Goal: Participate in discussion: Engage in conversation with other users on a specific topic

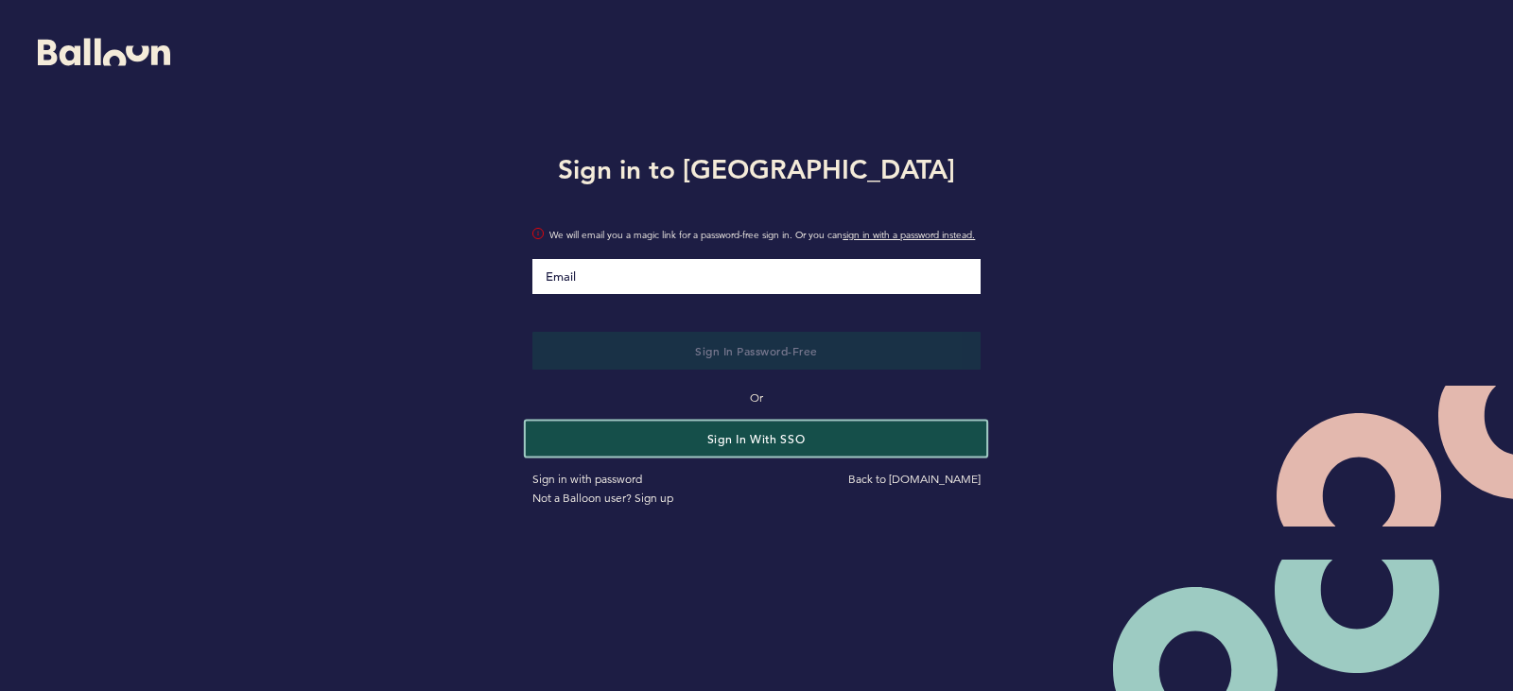
click at [790, 445] on button "Sign in with SSO" at bounding box center [756, 438] width 461 height 35
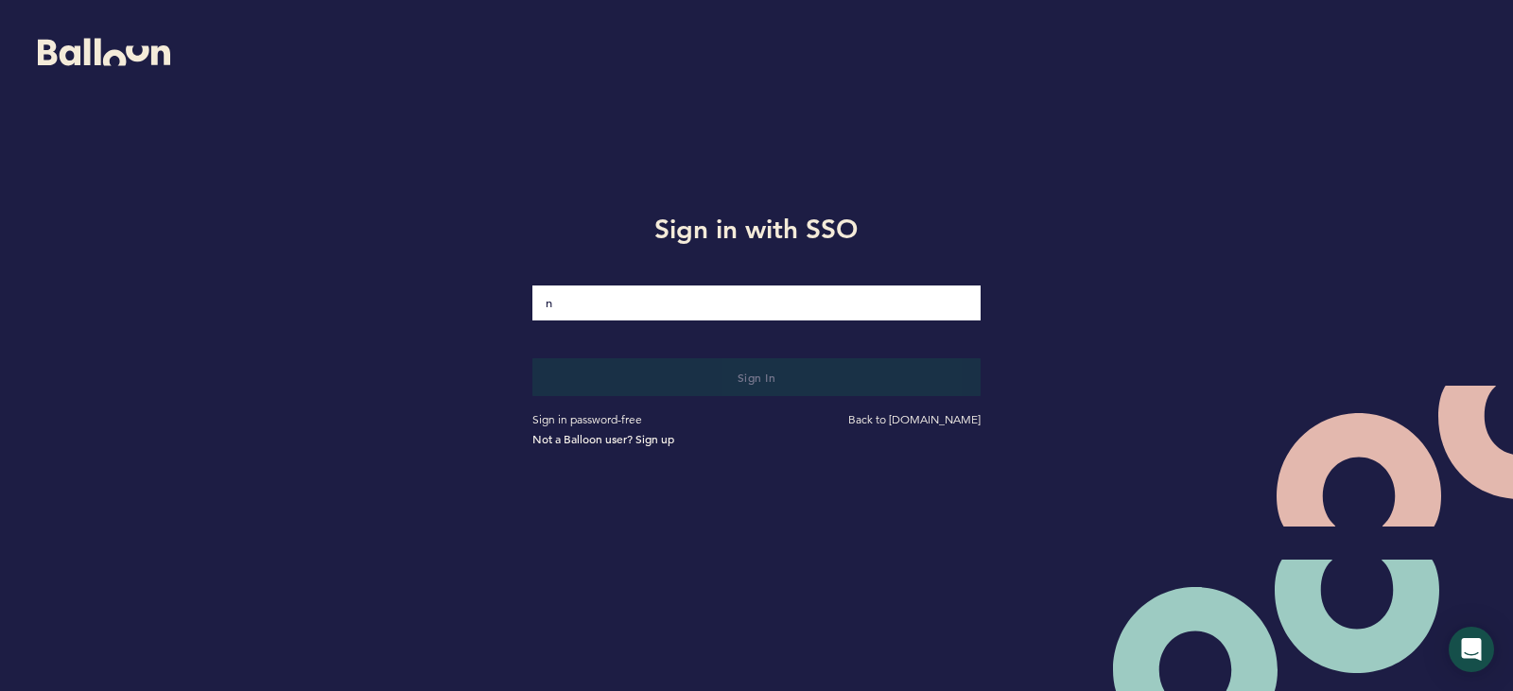
type input "[EMAIL_ADDRESS][DOMAIN_NAME]"
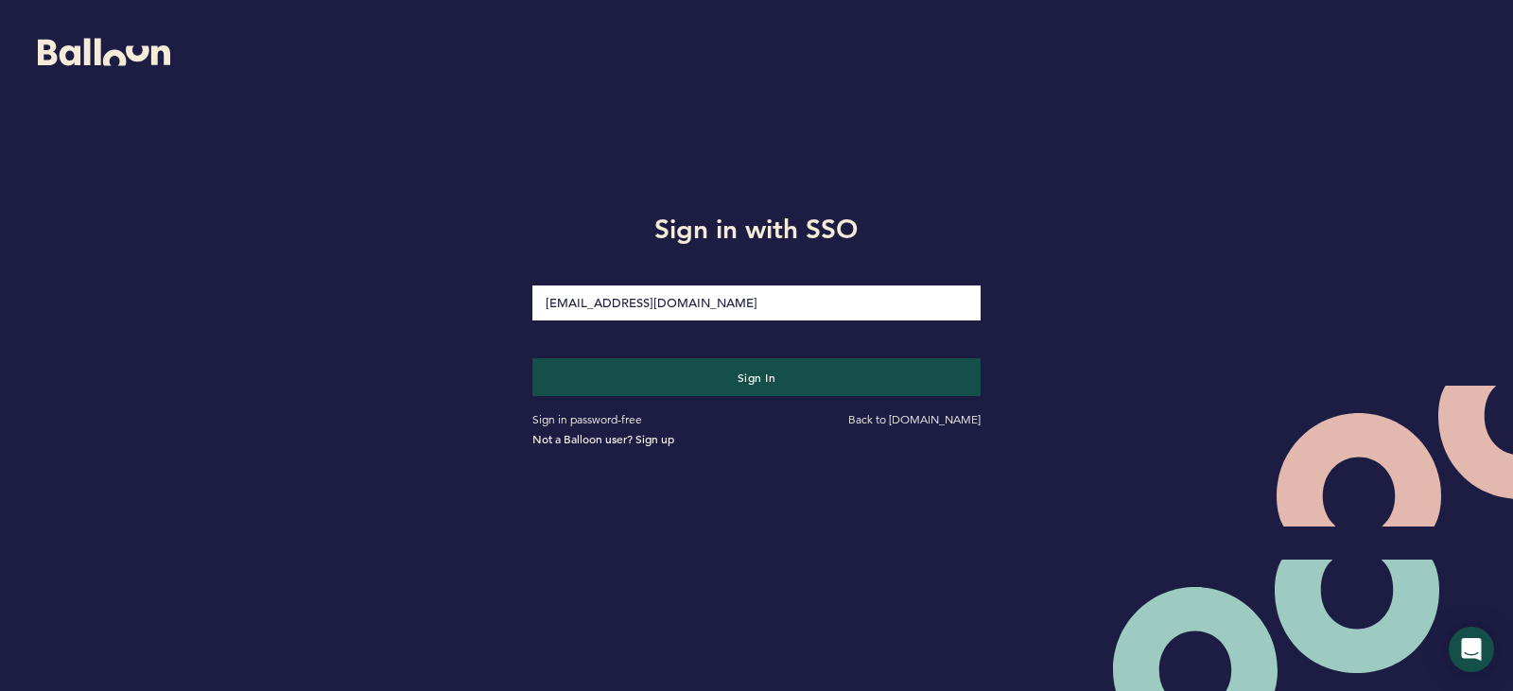
click at [532, 358] on button "Sign in" at bounding box center [755, 377] width 447 height 38
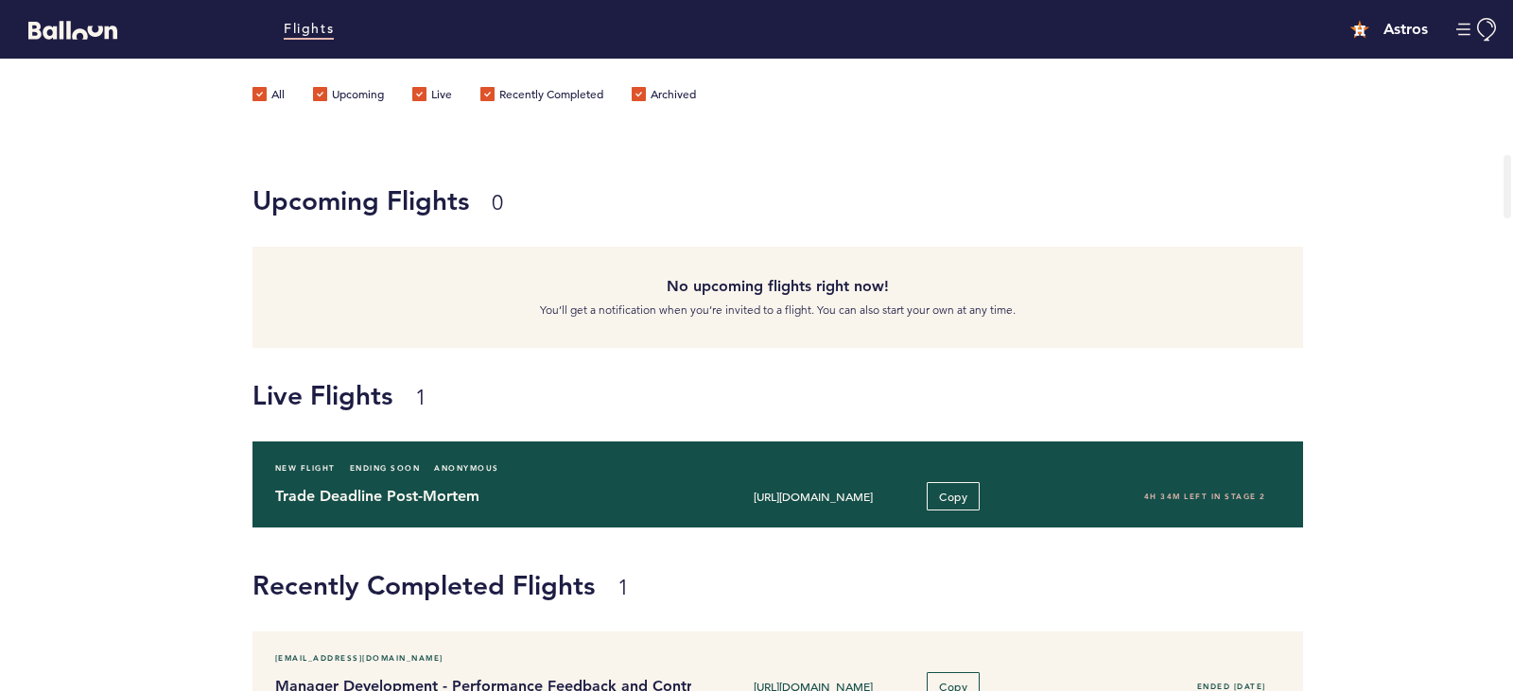
click at [574, 466] on div "New Flight Ending Soon Anonymous" at bounding box center [778, 468] width 1034 height 19
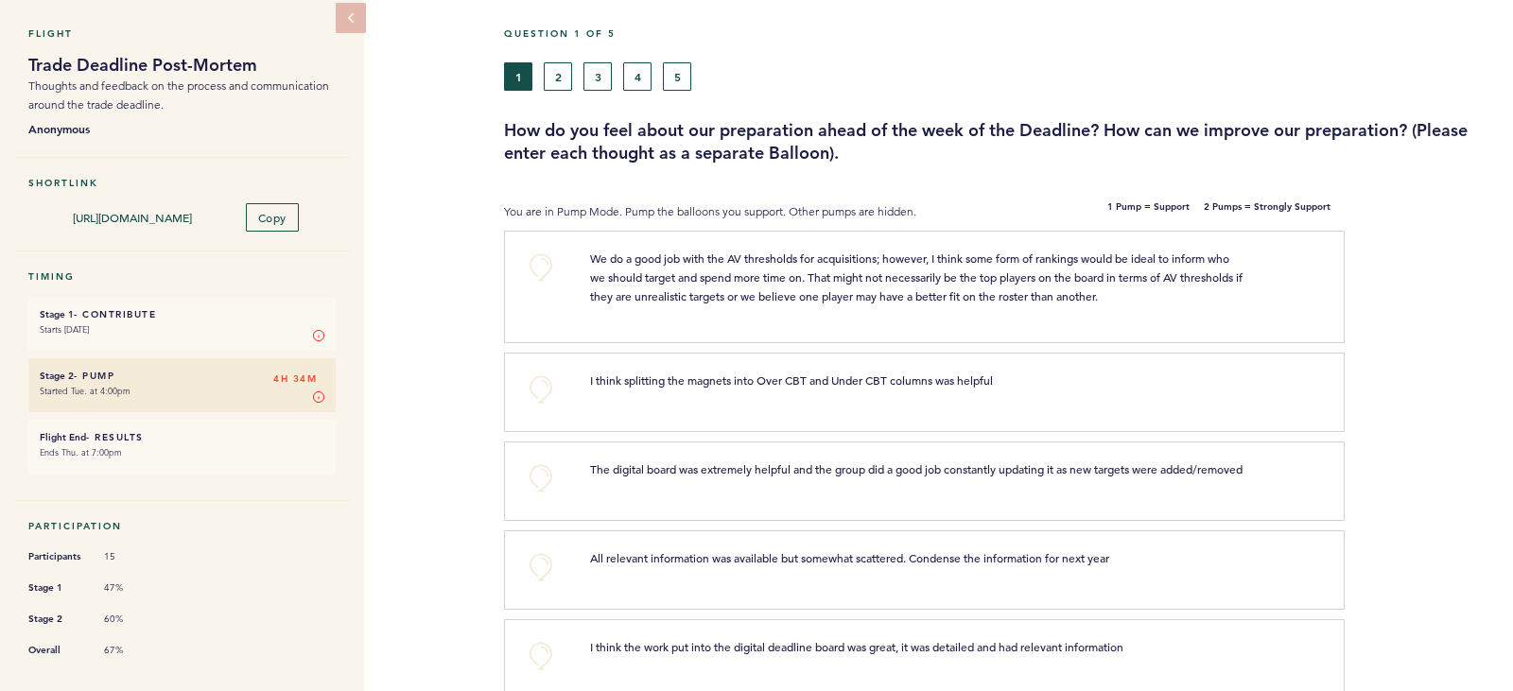
scroll to position [72, 0]
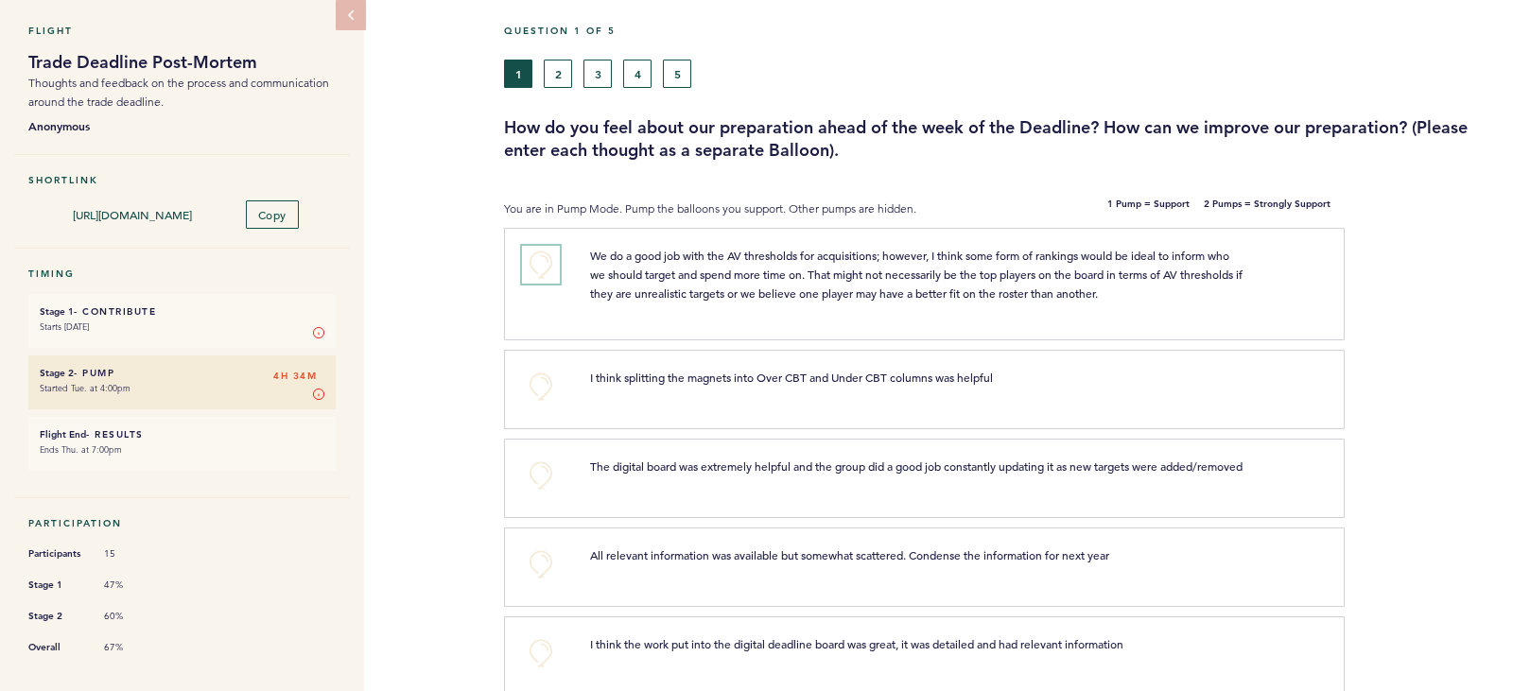
click at [542, 263] on button "+0" at bounding box center [541, 265] width 38 height 38
click at [542, 263] on span "+1" at bounding box center [540, 261] width 13 height 19
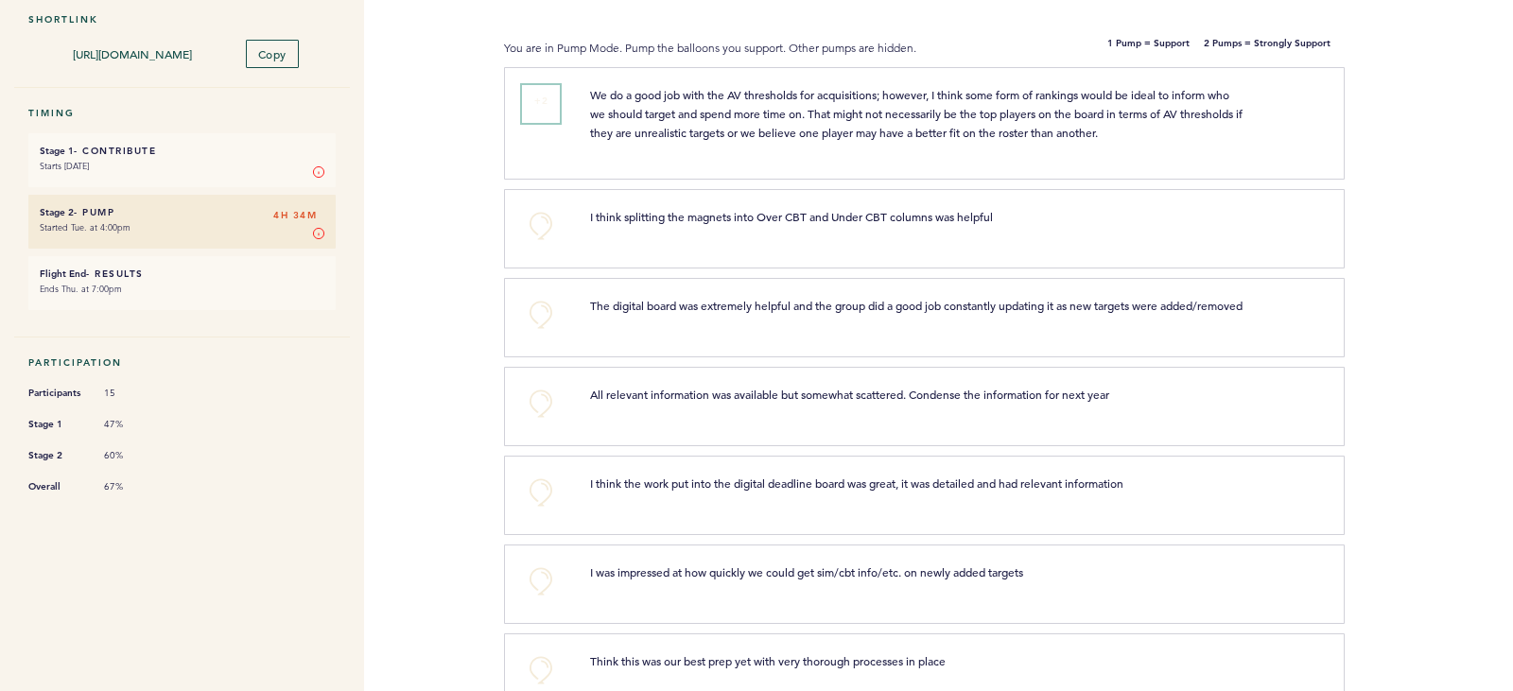
scroll to position [234, 0]
click at [538, 313] on button "+0" at bounding box center [541, 314] width 38 height 38
click at [538, 313] on span "+1" at bounding box center [540, 311] width 13 height 19
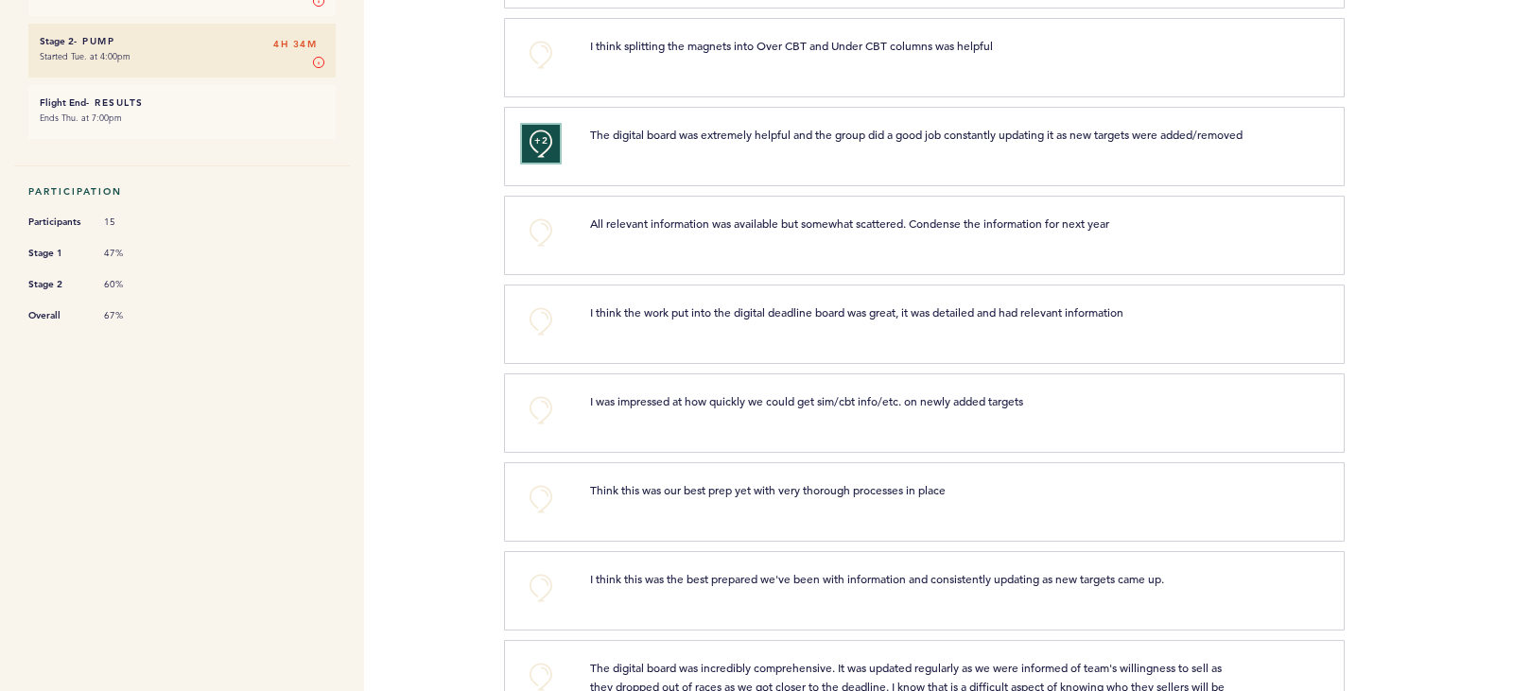
scroll to position [405, 0]
click at [547, 339] on button "+0" at bounding box center [541, 321] width 38 height 38
click at [547, 327] on span "+1" at bounding box center [540, 317] width 13 height 19
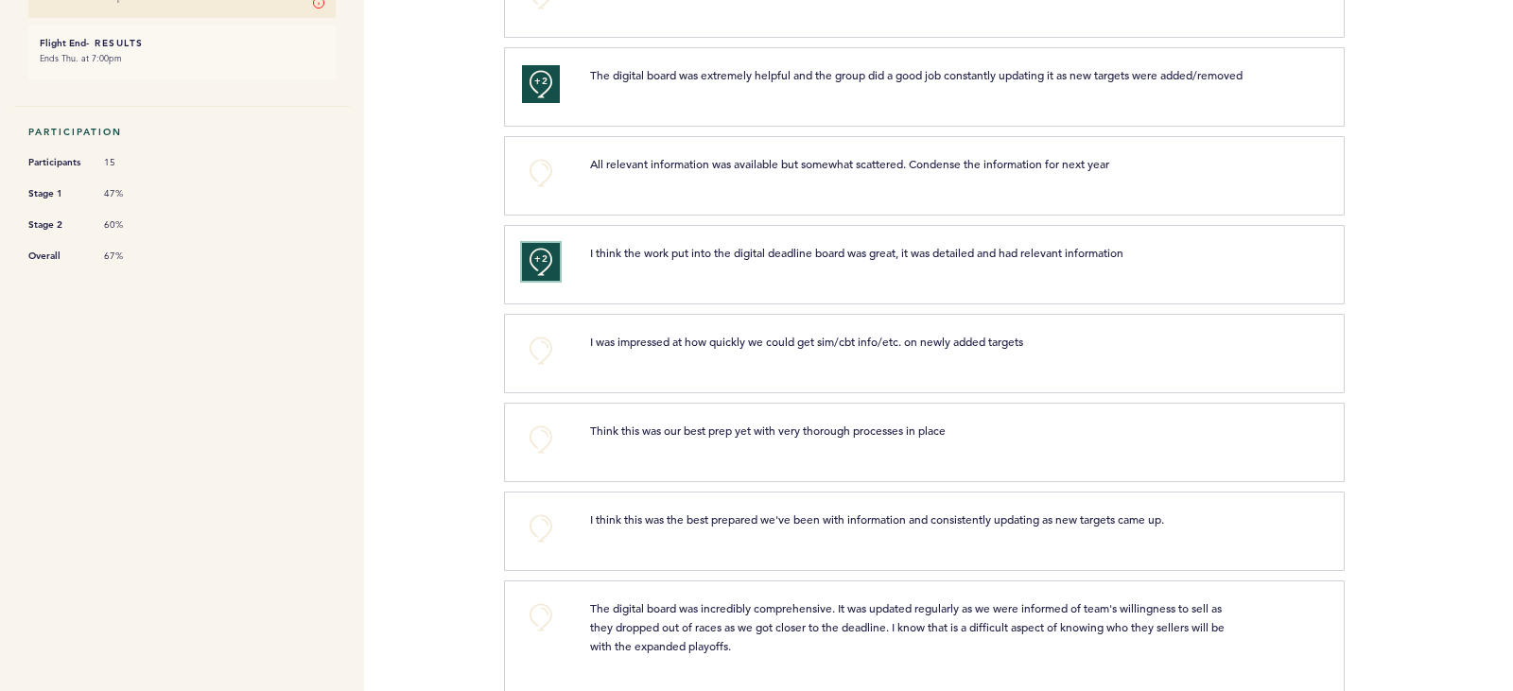
scroll to position [470, 0]
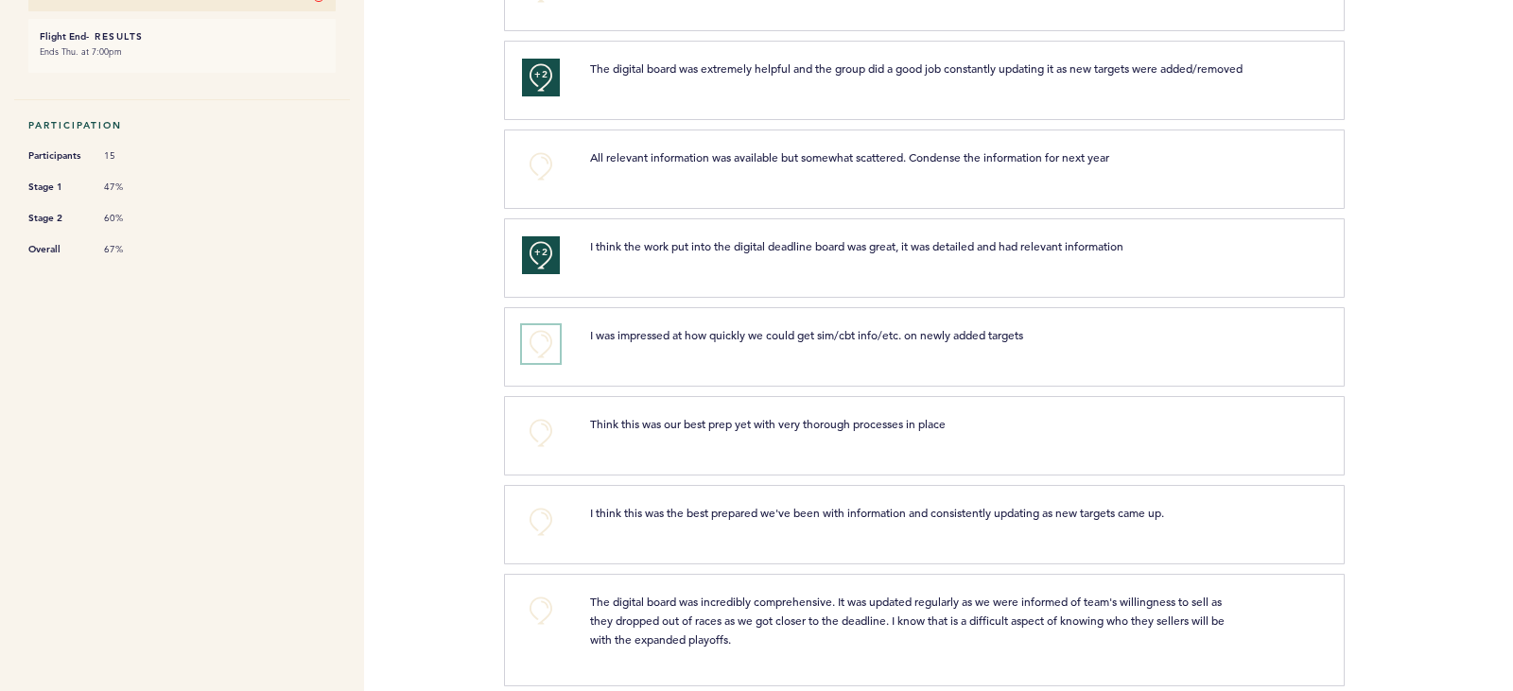
click at [544, 356] on button "+0" at bounding box center [541, 344] width 38 height 38
click at [544, 351] on span "+1" at bounding box center [540, 341] width 13 height 19
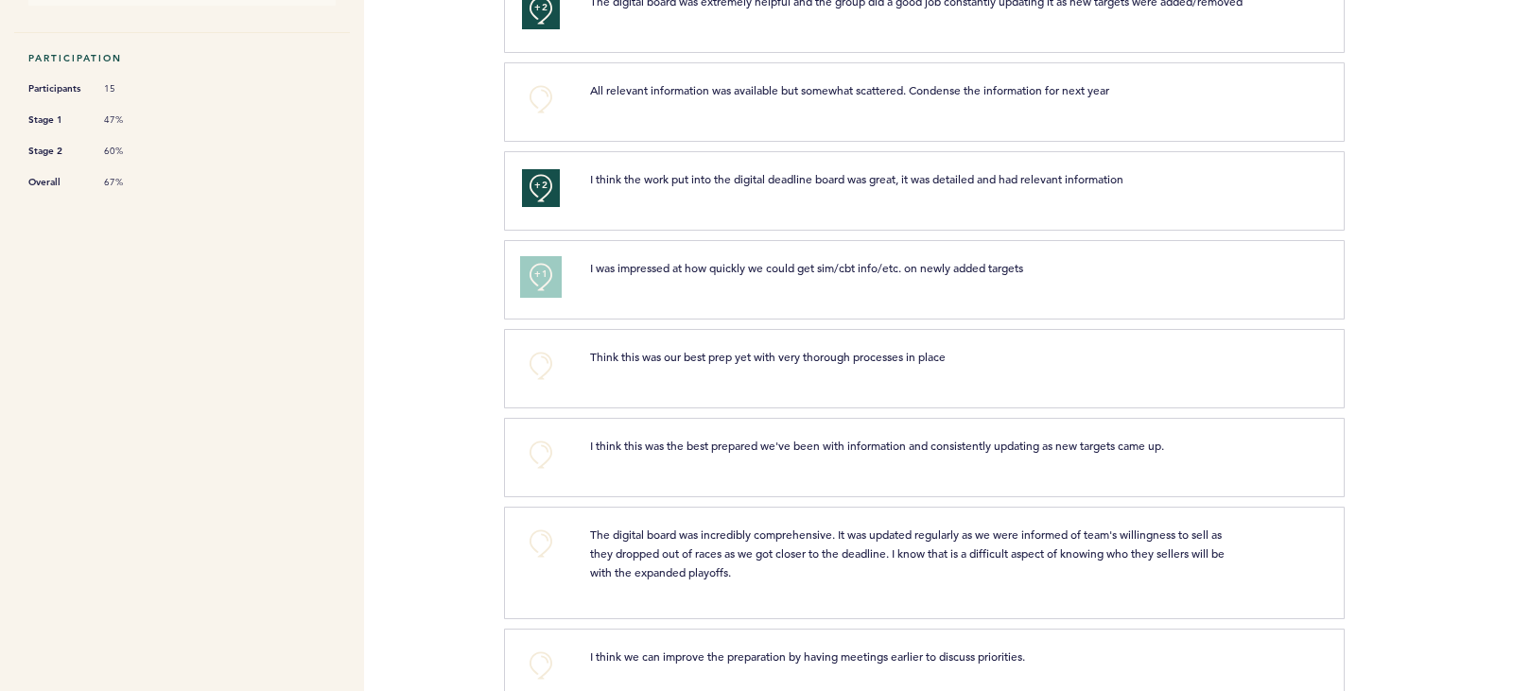
scroll to position [581, 0]
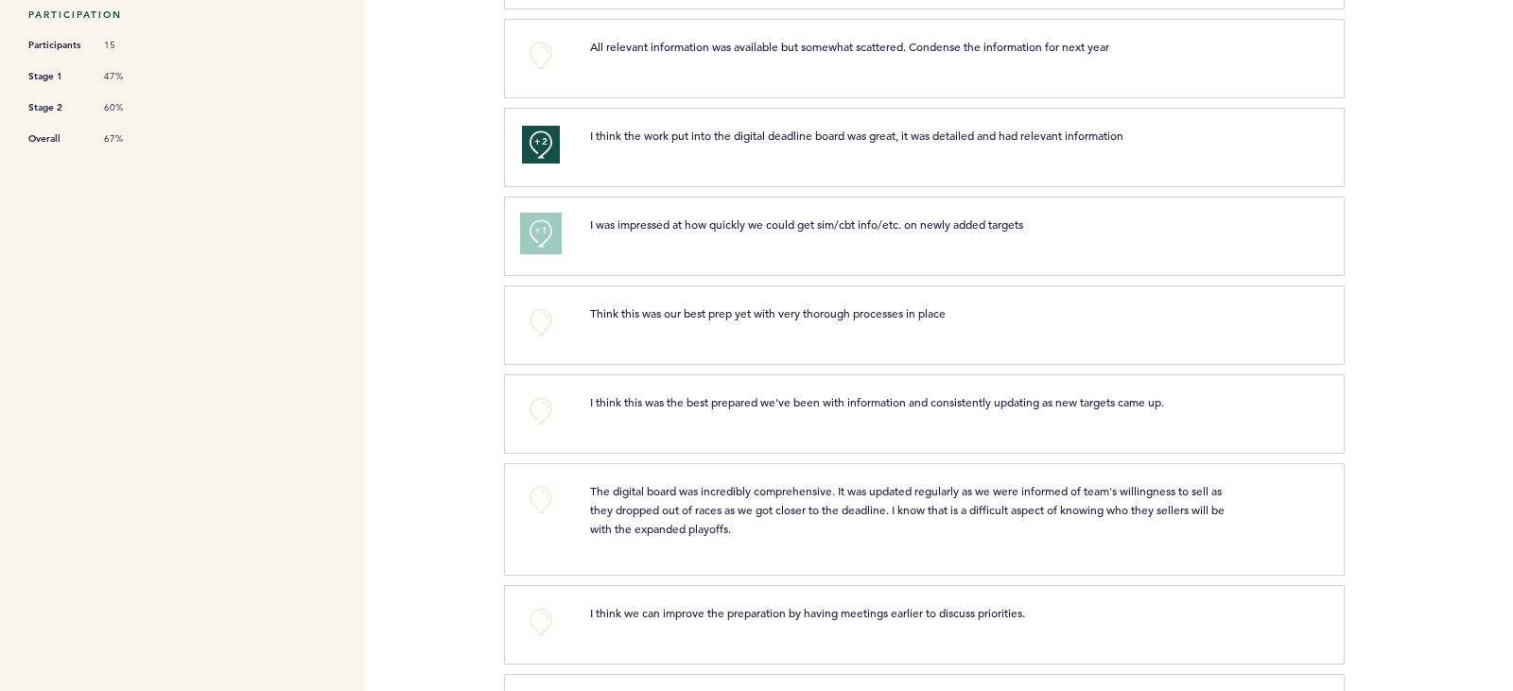
click at [550, 252] on button "+1" at bounding box center [541, 234] width 38 height 38
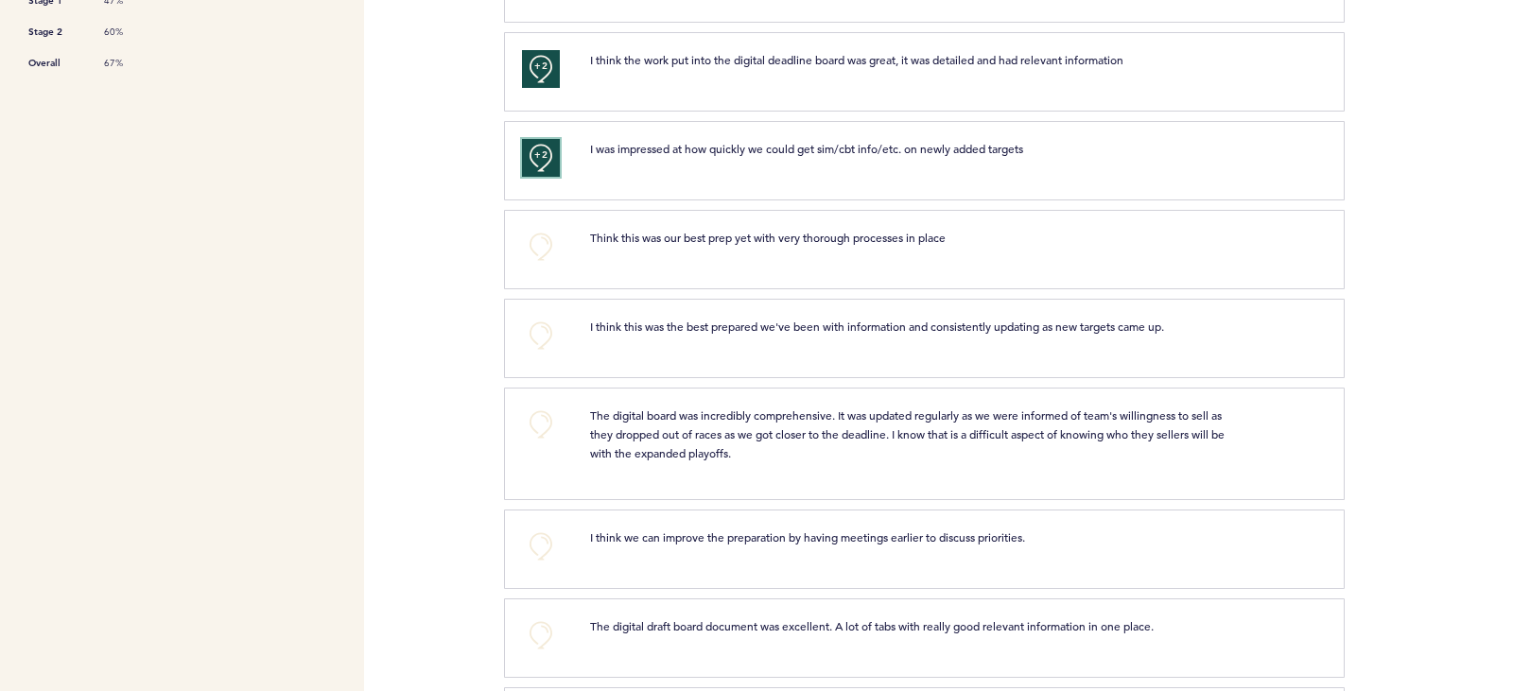
scroll to position [667, 0]
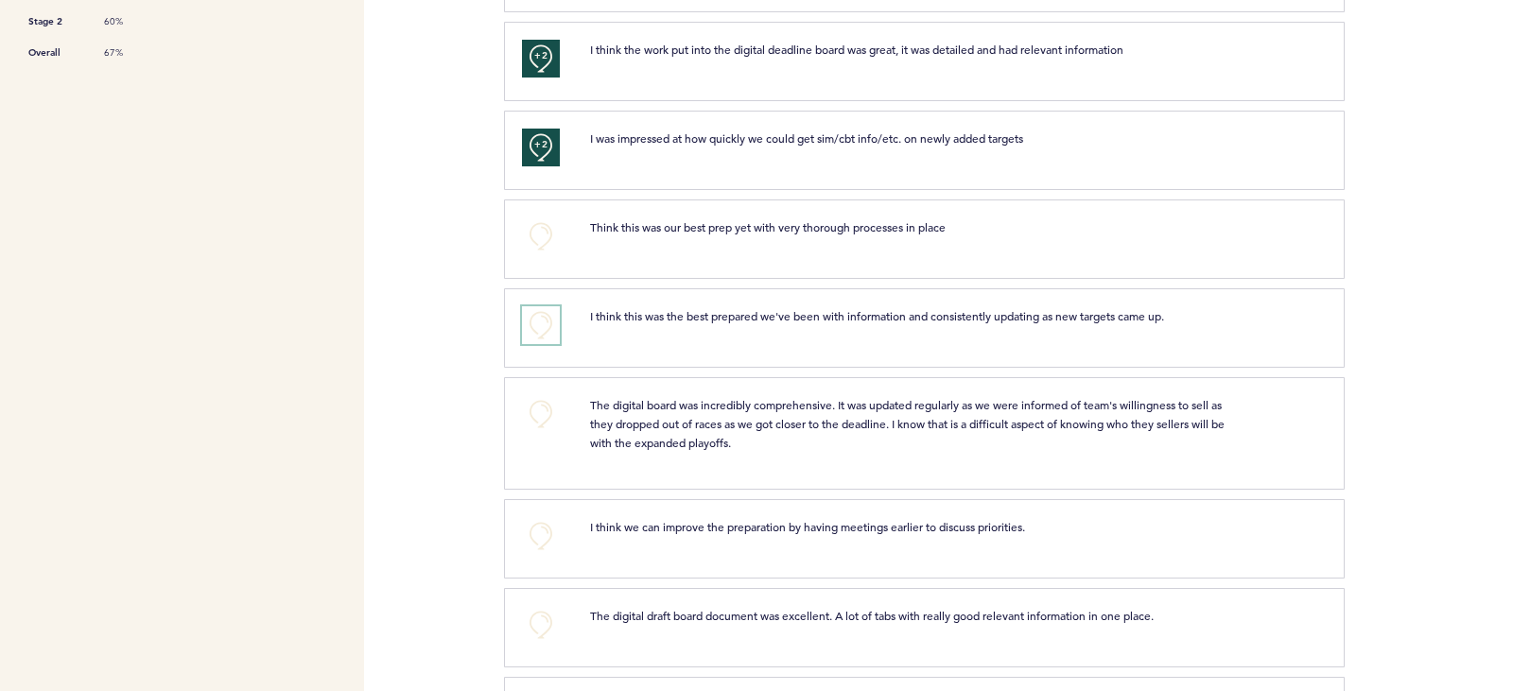
click at [540, 325] on button "+0" at bounding box center [541, 325] width 38 height 38
click at [540, 325] on button "+1" at bounding box center [541, 325] width 38 height 38
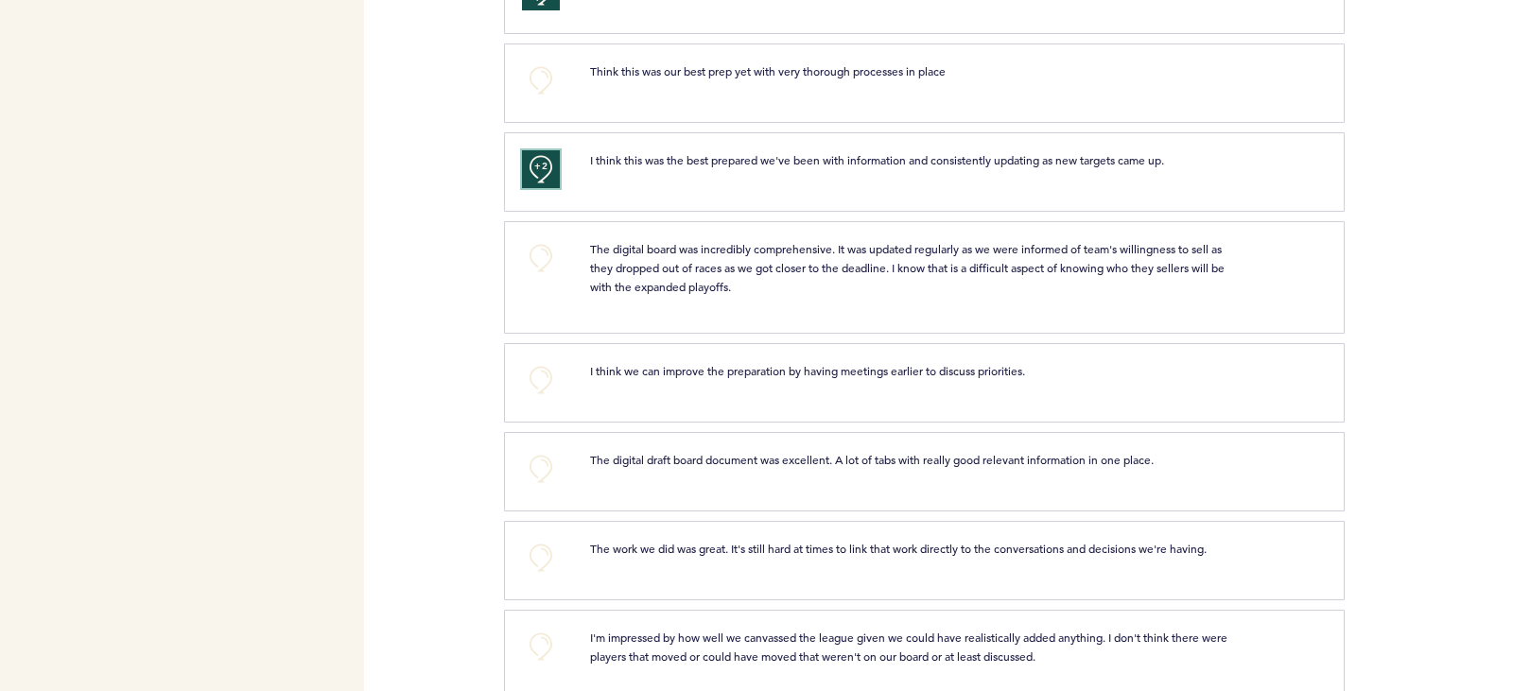
scroll to position [893, 0]
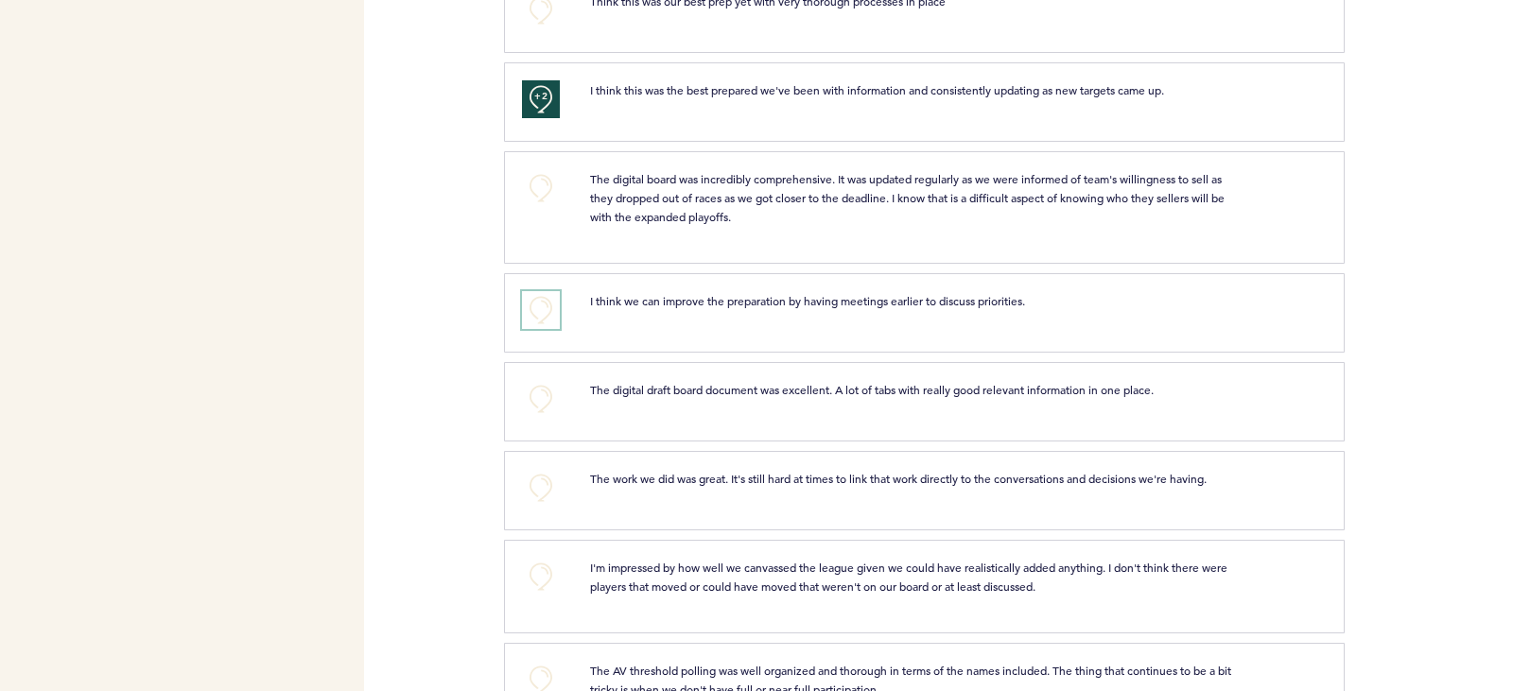
click at [535, 328] on button "+0" at bounding box center [541, 310] width 38 height 38
click at [535, 317] on span "+1" at bounding box center [540, 307] width 13 height 19
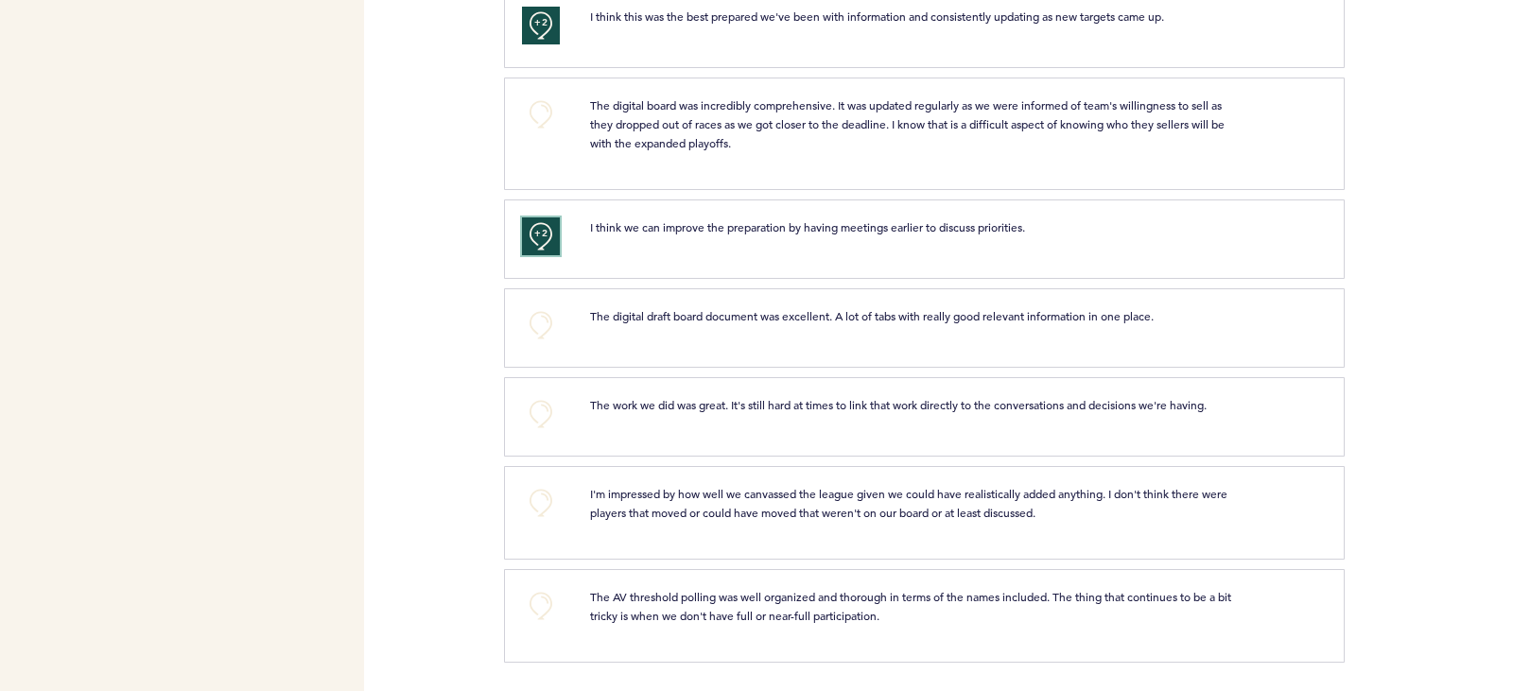
scroll to position [980, 0]
click at [530, 419] on button "+0" at bounding box center [541, 414] width 38 height 38
click at [530, 419] on button "+1" at bounding box center [541, 414] width 38 height 38
click at [539, 610] on button "+0" at bounding box center [541, 606] width 38 height 38
click at [539, 610] on span "+1" at bounding box center [540, 603] width 13 height 19
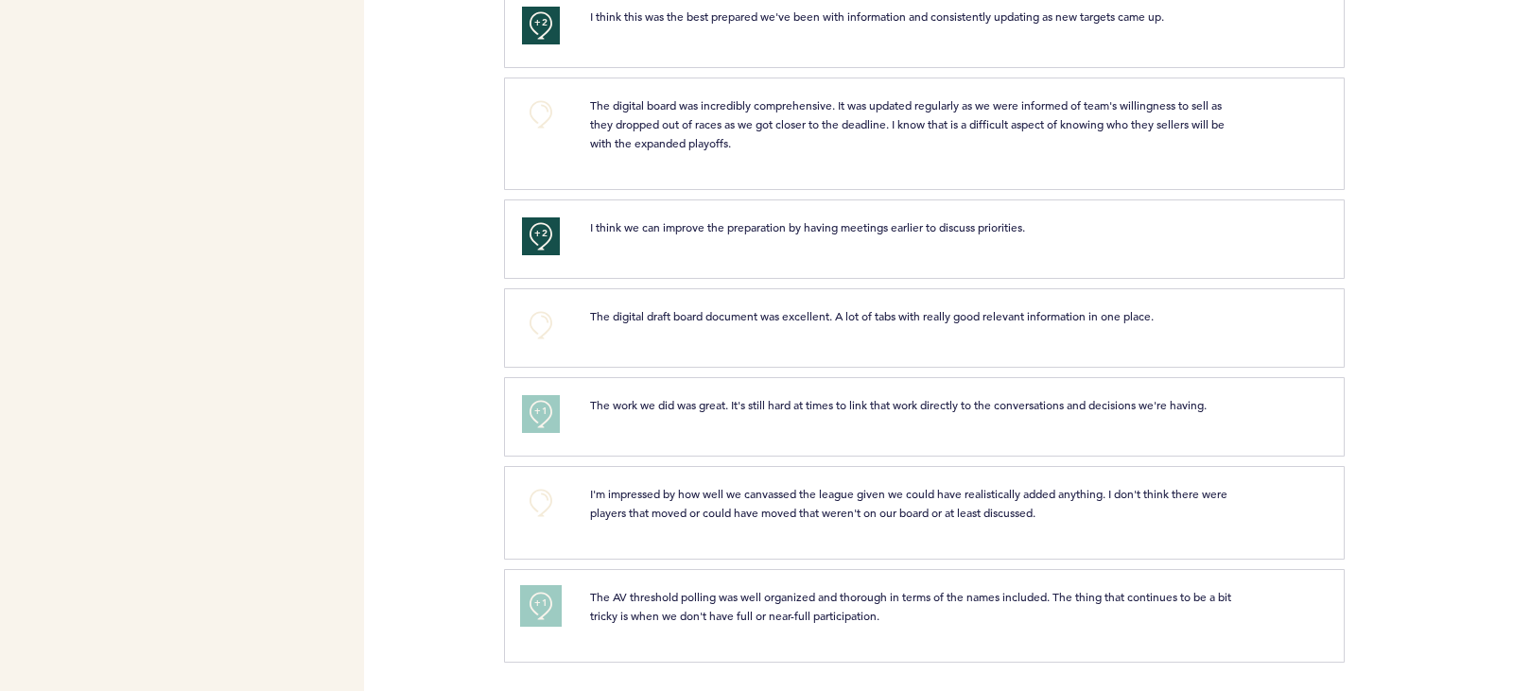
click at [542, 606] on span "+1" at bounding box center [540, 603] width 13 height 19
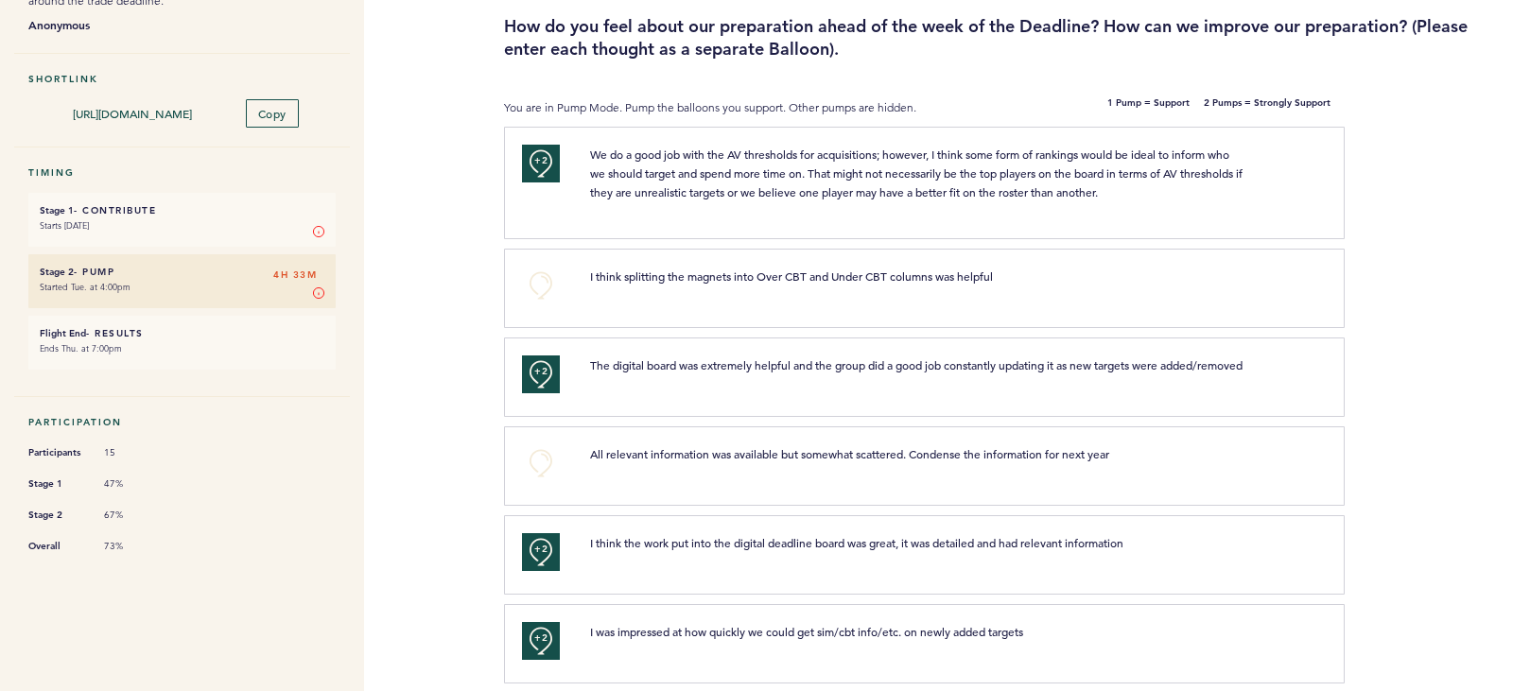
scroll to position [0, 0]
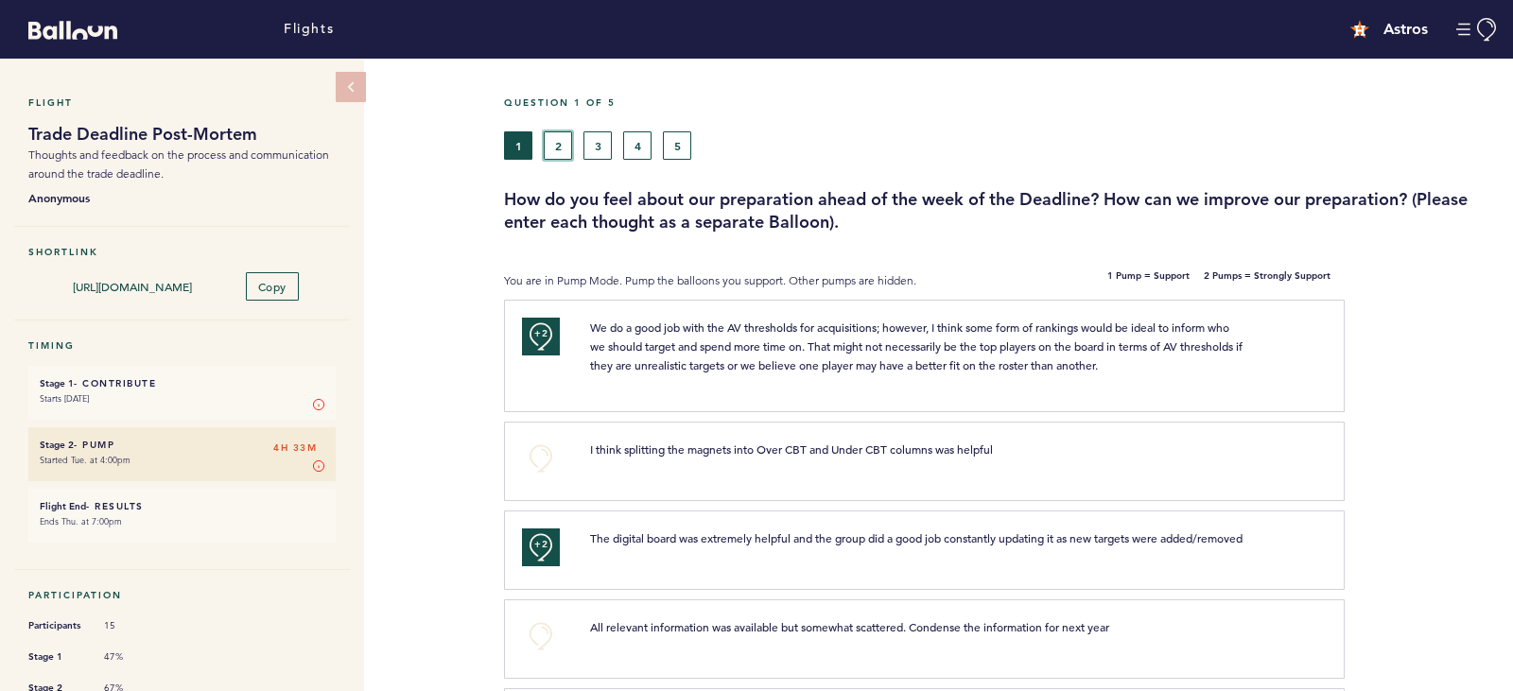
click at [568, 145] on button "2" at bounding box center [558, 145] width 28 height 28
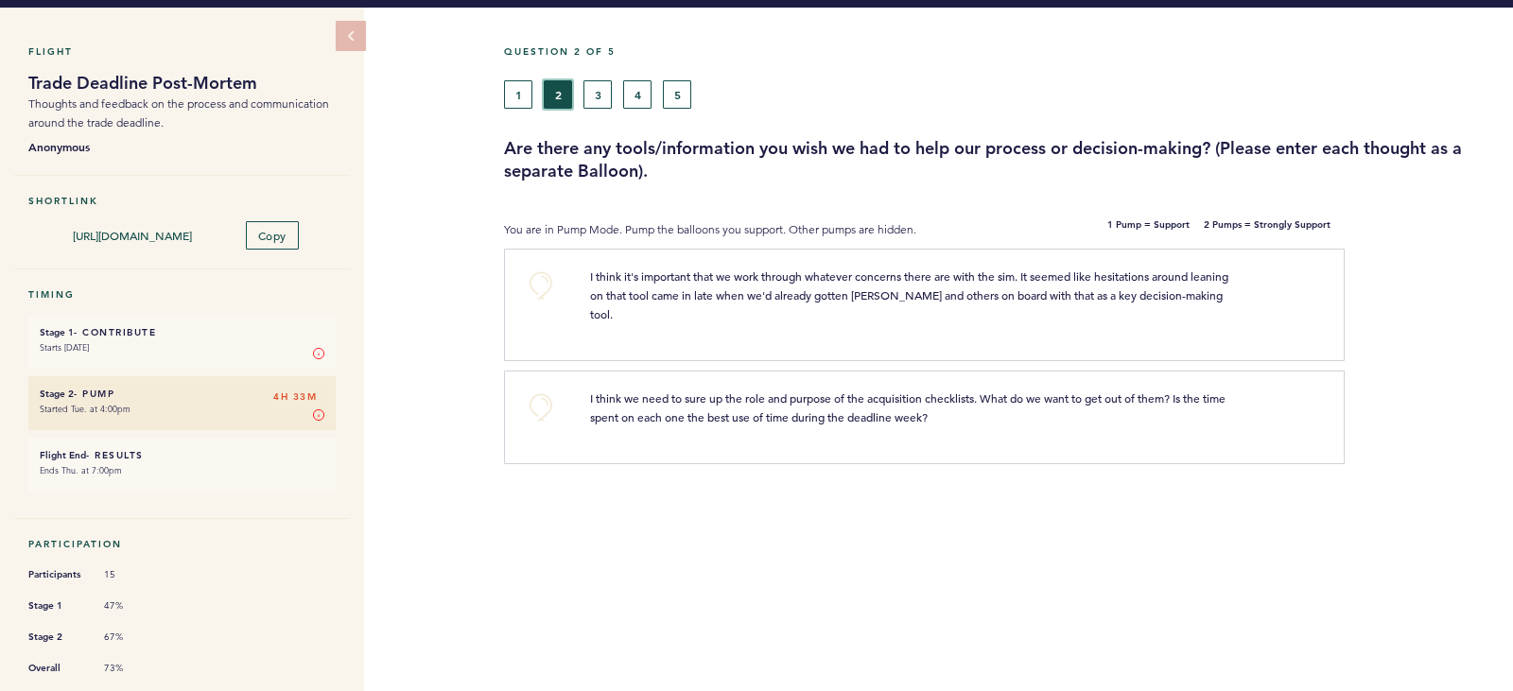
scroll to position [52, 0]
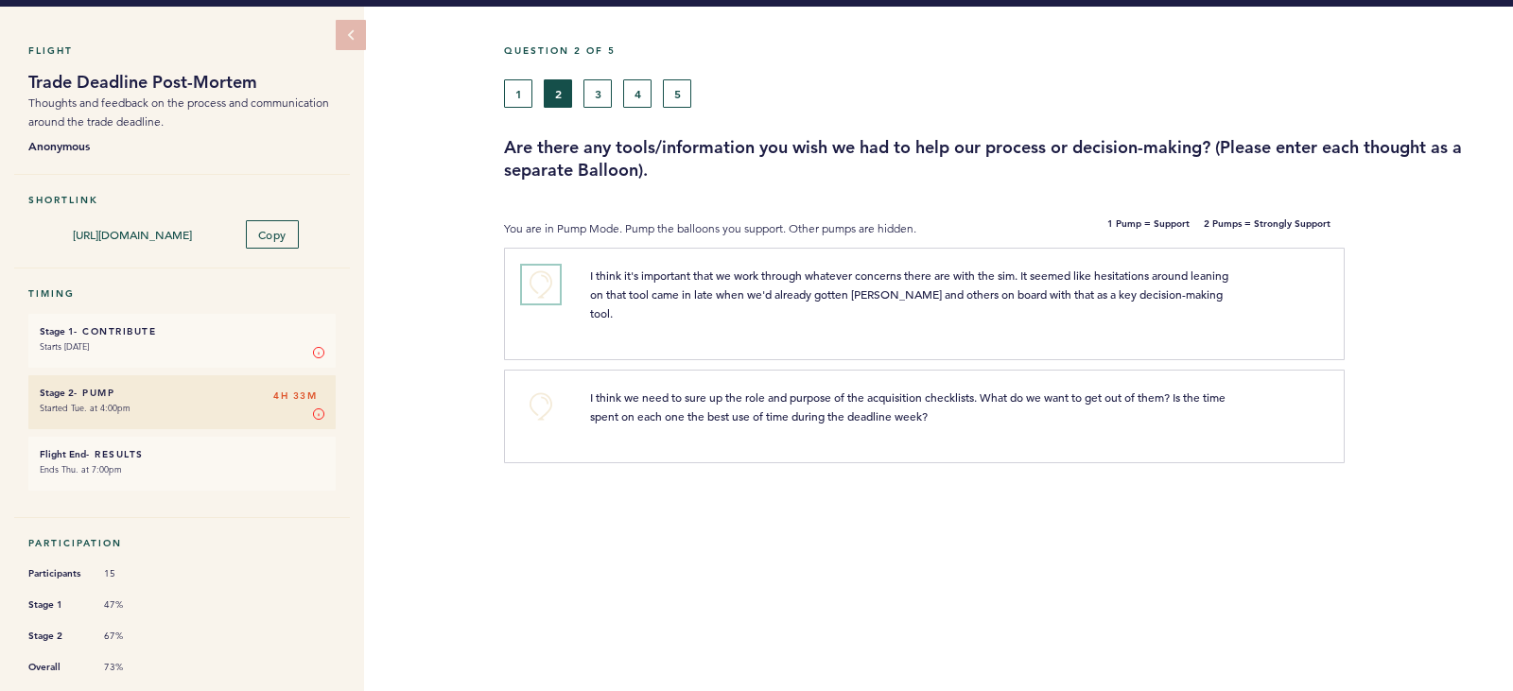
click at [544, 285] on button "+0" at bounding box center [541, 285] width 38 height 38
click at [544, 285] on span "+1" at bounding box center [540, 281] width 13 height 19
click at [530, 396] on button "+0" at bounding box center [541, 407] width 38 height 38
click at [599, 87] on button "3" at bounding box center [597, 93] width 28 height 28
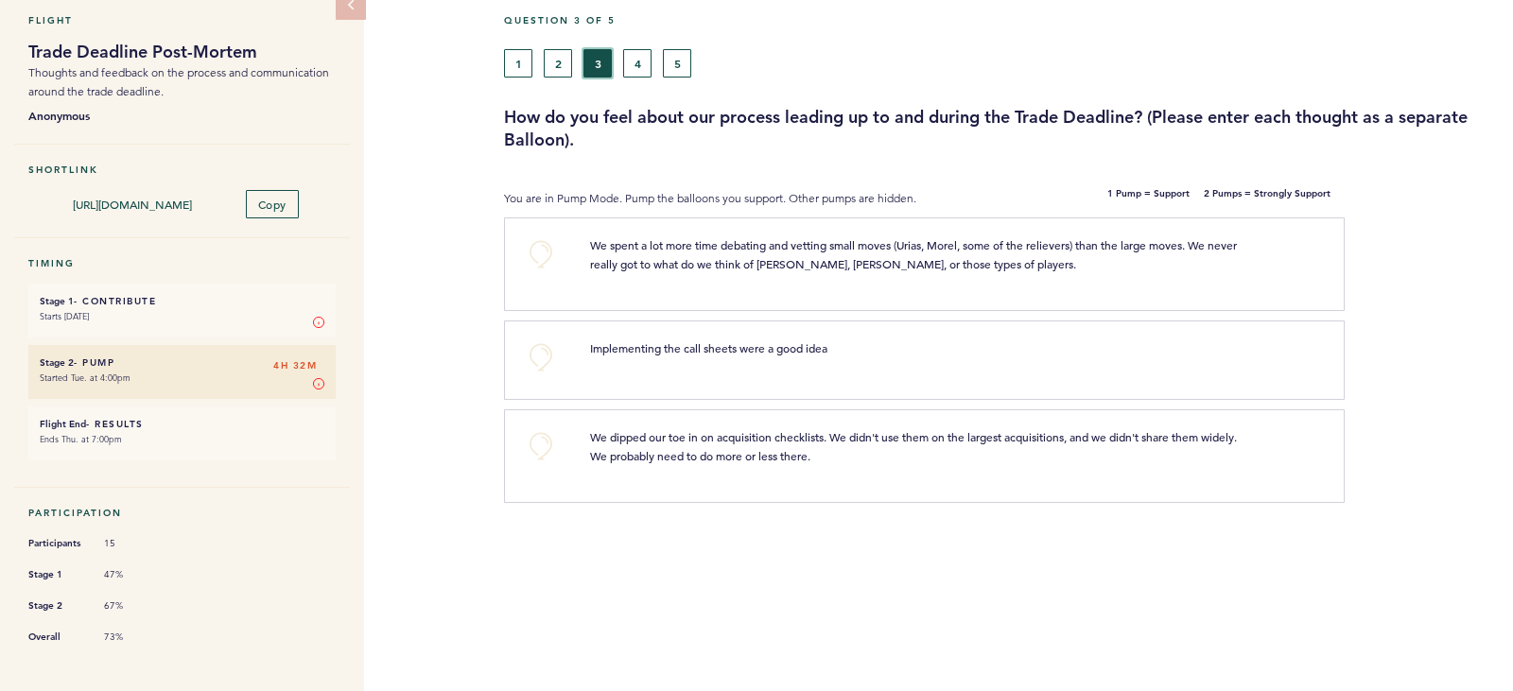
scroll to position [90, 0]
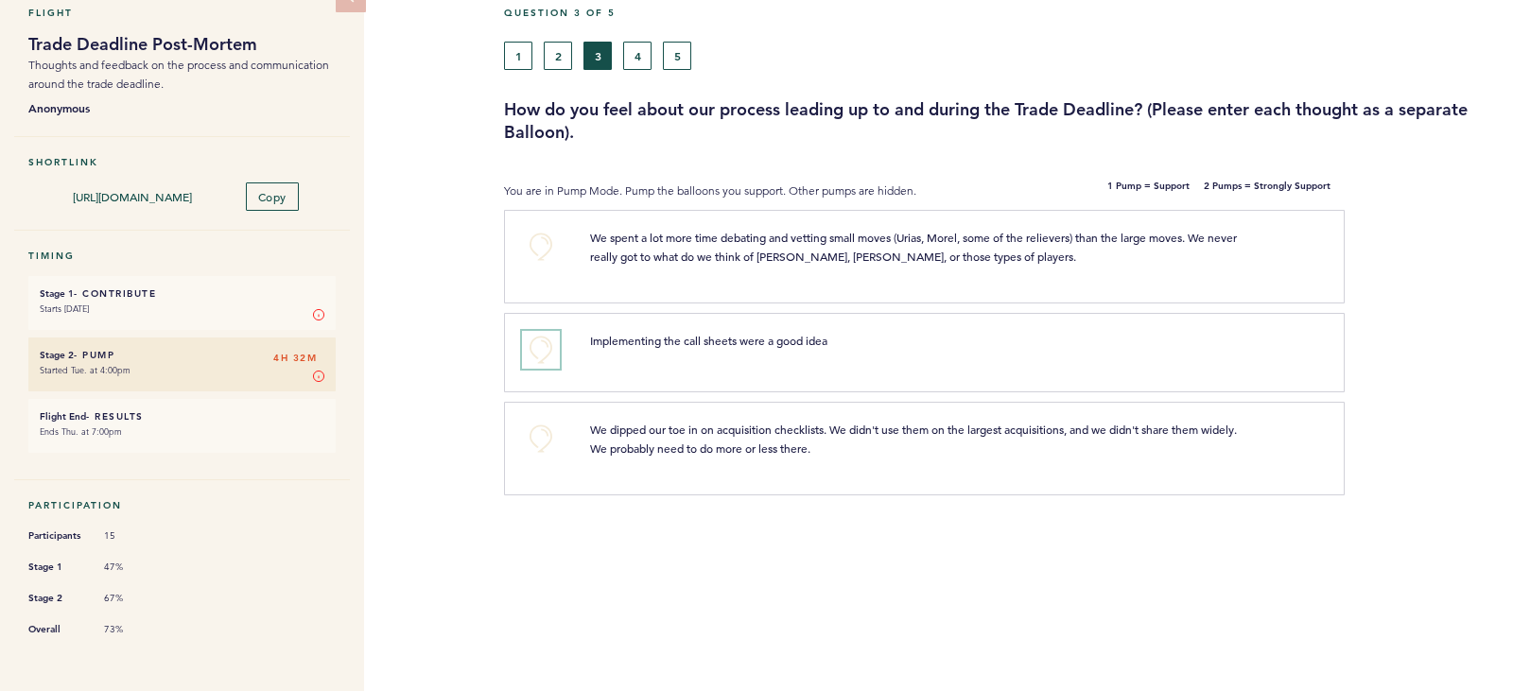
click at [537, 353] on button "+0" at bounding box center [541, 350] width 38 height 38
click at [537, 353] on span "+1" at bounding box center [540, 347] width 13 height 19
click at [634, 47] on button "4" at bounding box center [637, 56] width 28 height 28
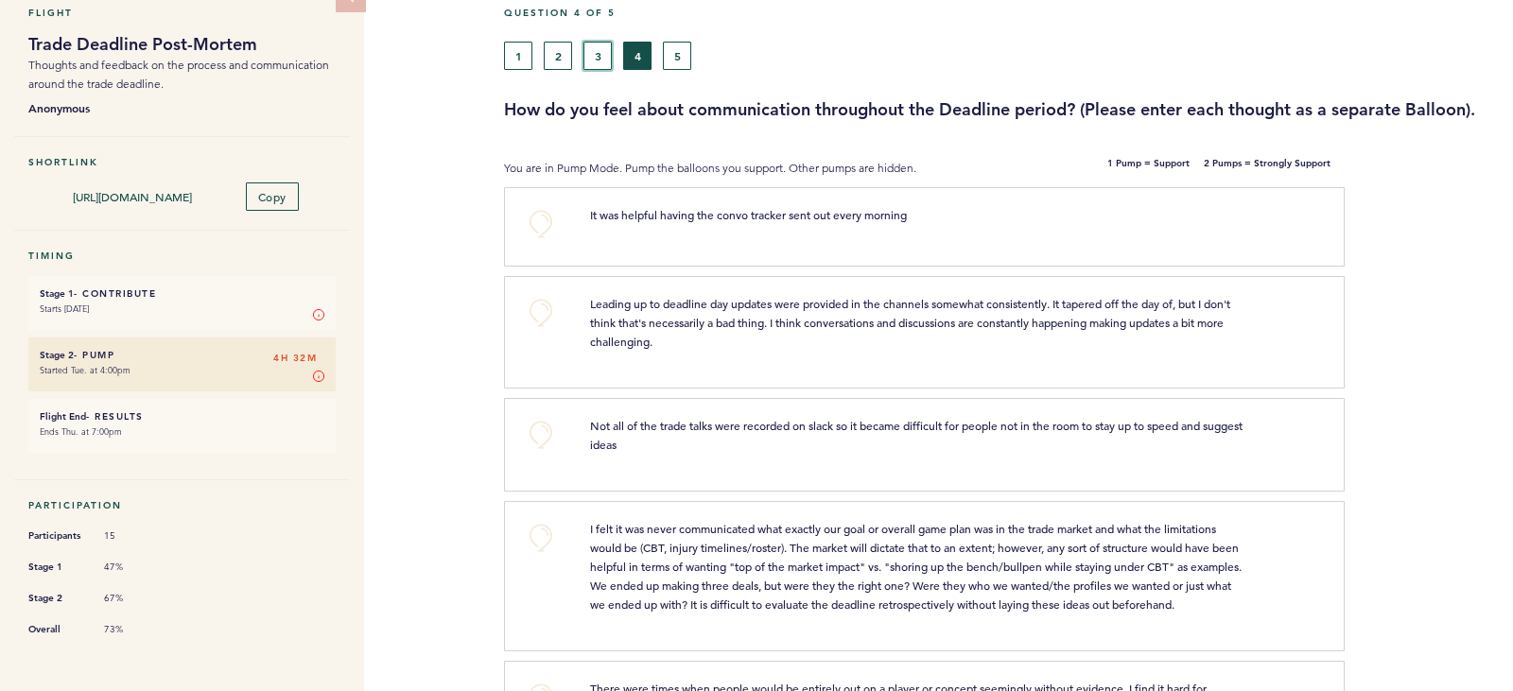
click at [599, 56] on button "3" at bounding box center [597, 56] width 28 height 28
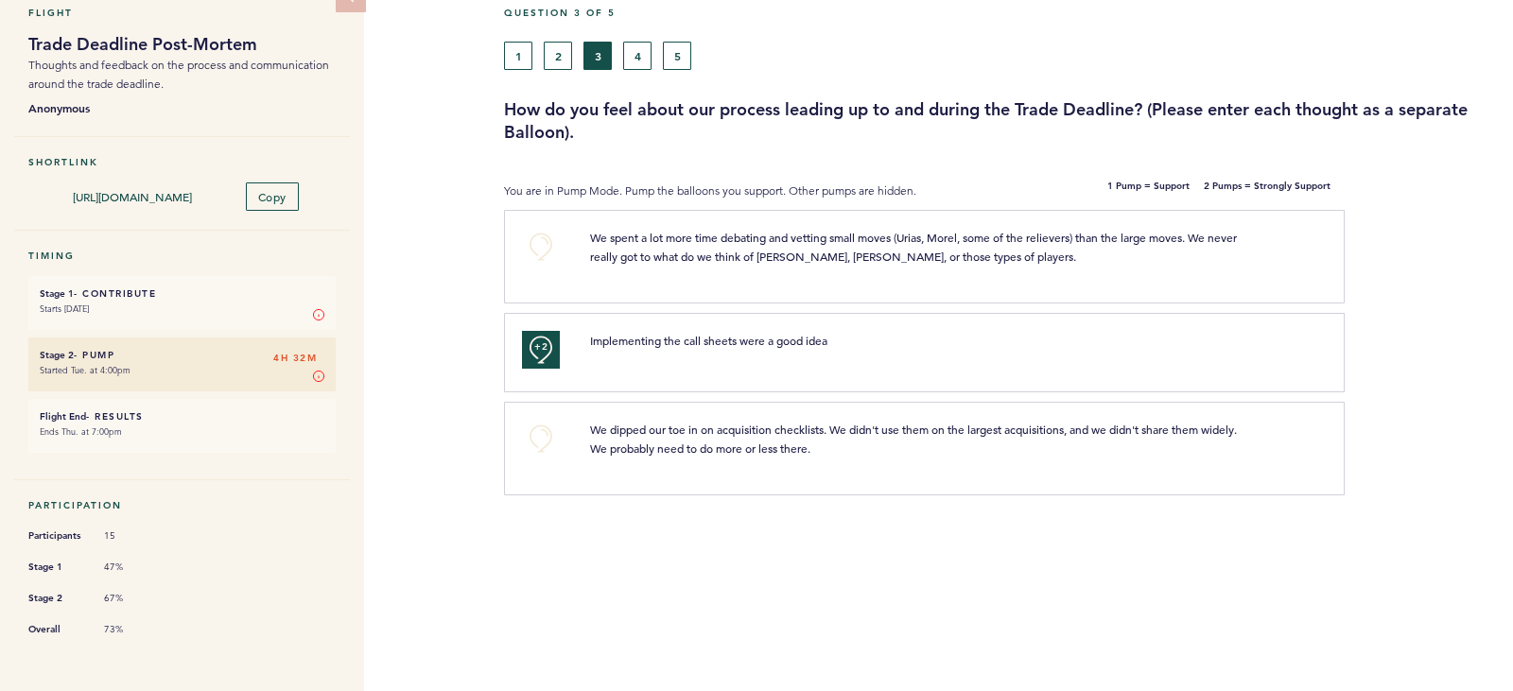
click at [521, 230] on div "+0" at bounding box center [542, 254] width 68 height 52
click at [534, 245] on button "+0" at bounding box center [541, 247] width 38 height 38
click at [630, 51] on button "4" at bounding box center [637, 56] width 28 height 28
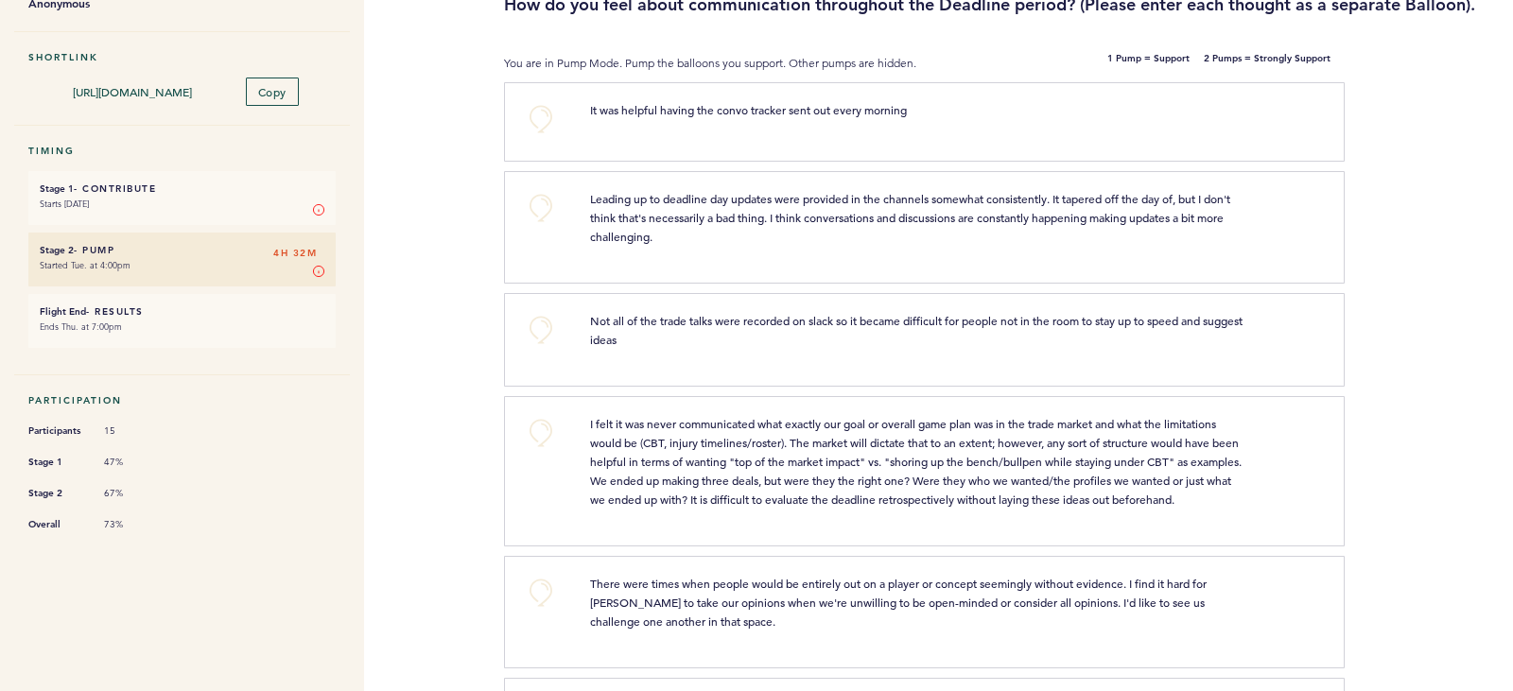
scroll to position [198, 0]
click at [548, 147] on div "+0 It was helpful having the convo tracker sent out every morning clear submit" at bounding box center [924, 118] width 841 height 79
click at [530, 217] on button "+0" at bounding box center [541, 205] width 38 height 38
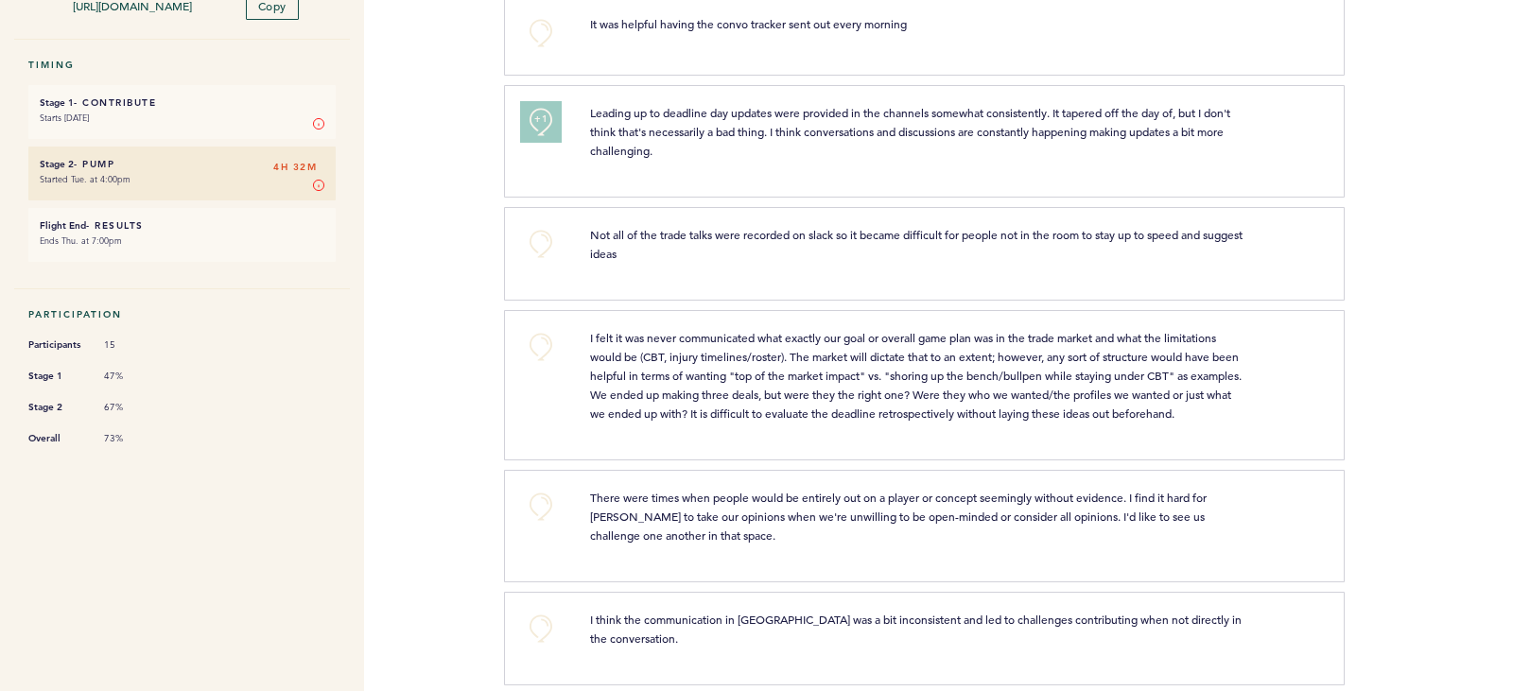
scroll to position [305, 0]
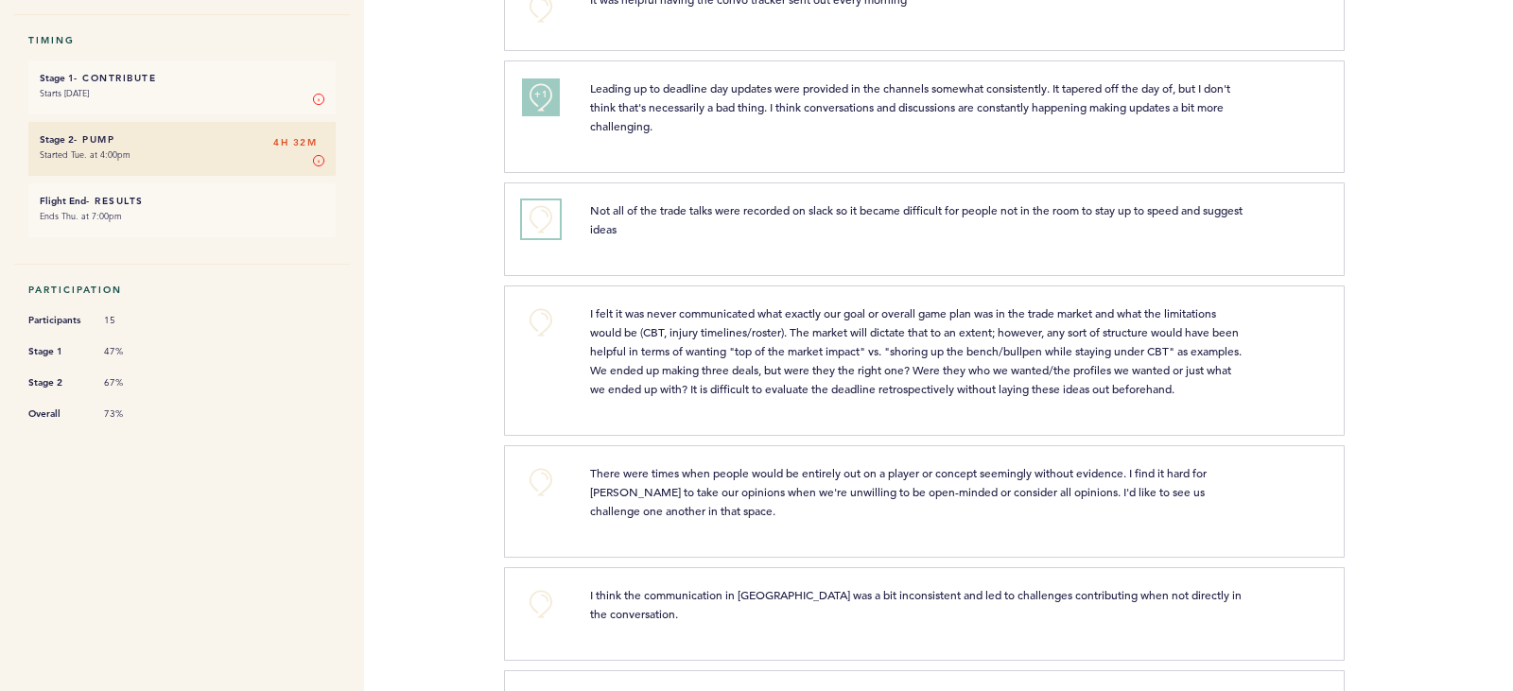
click at [548, 220] on button "+0" at bounding box center [541, 219] width 38 height 38
click at [548, 220] on button "+1" at bounding box center [541, 219] width 38 height 38
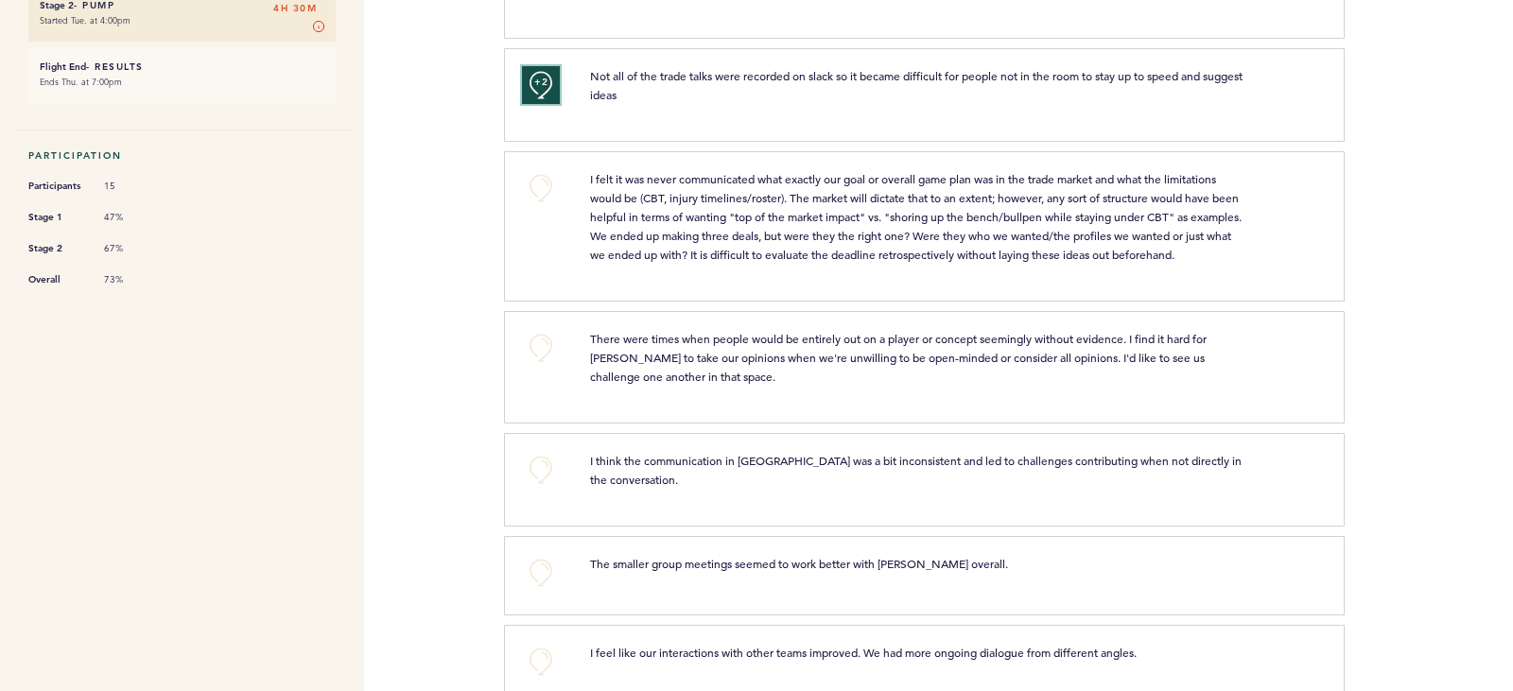
scroll to position [441, 0]
